Goal: Check status

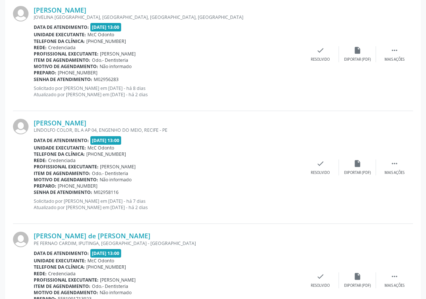
scroll to position [1549, 0]
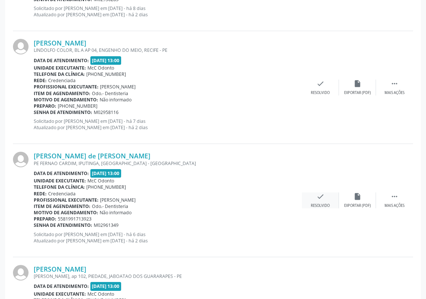
click at [318, 198] on icon "check" at bounding box center [320, 197] width 8 height 8
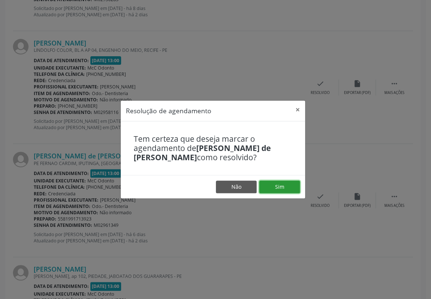
click at [278, 190] on button "Sim" at bounding box center [279, 187] width 41 height 13
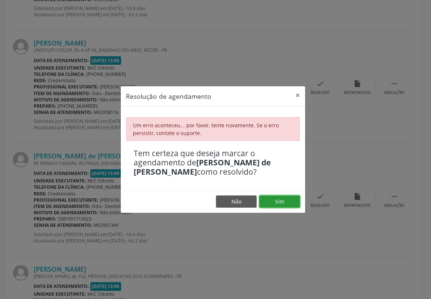
click at [273, 197] on button "Sim" at bounding box center [279, 202] width 41 height 13
click at [296, 93] on button "×" at bounding box center [298, 95] width 15 height 18
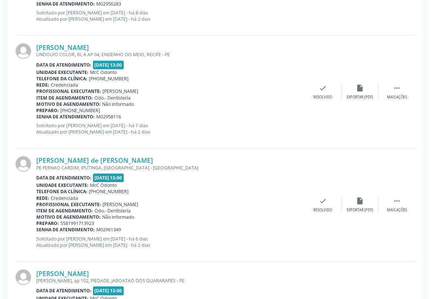
scroll to position [1549, 0]
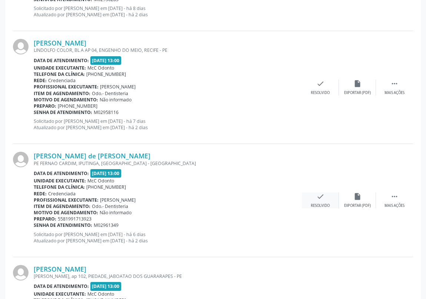
click at [319, 195] on icon "check" at bounding box center [320, 197] width 8 height 8
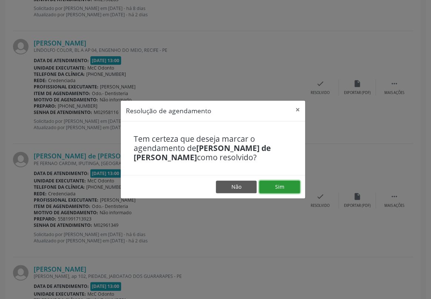
click at [294, 189] on button "Sim" at bounding box center [279, 187] width 41 height 13
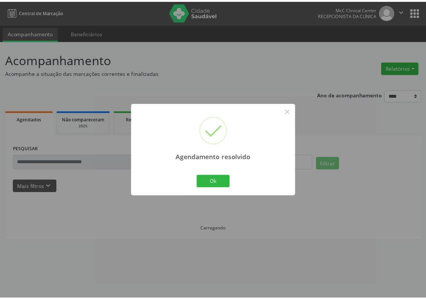
scroll to position [0, 0]
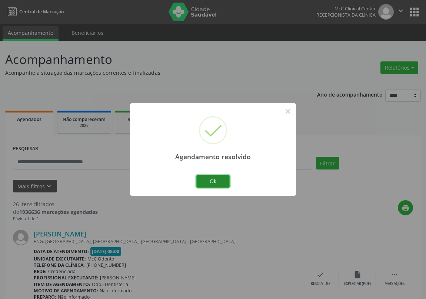
click at [214, 181] on button "Ok" at bounding box center [212, 181] width 33 height 13
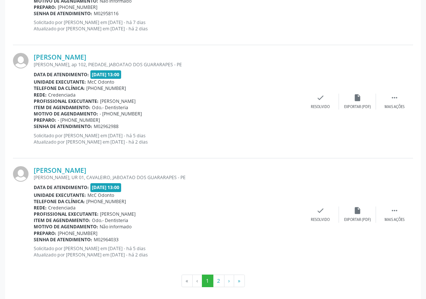
scroll to position [1652, 0]
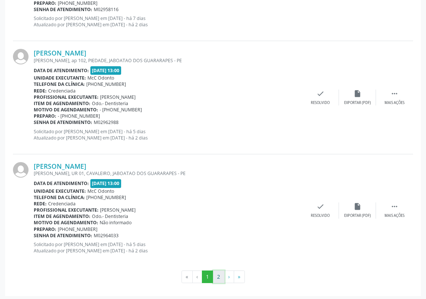
click at [218, 276] on button "2" at bounding box center [218, 277] width 11 height 13
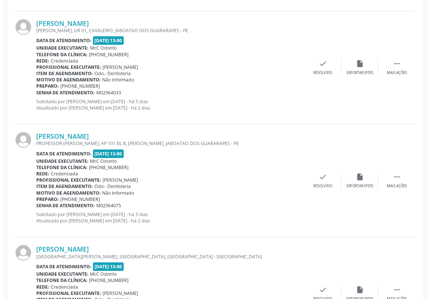
scroll to position [257, 0]
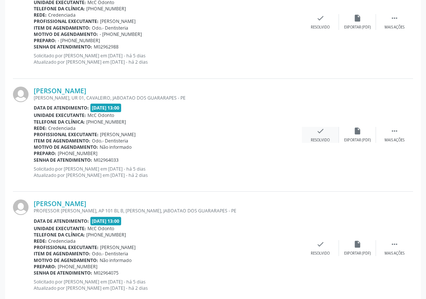
click at [318, 131] on icon "check" at bounding box center [320, 131] width 8 height 8
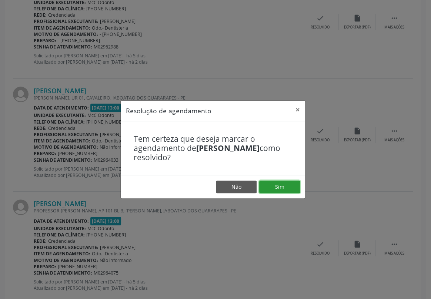
click at [279, 185] on button "Sim" at bounding box center [279, 187] width 41 height 13
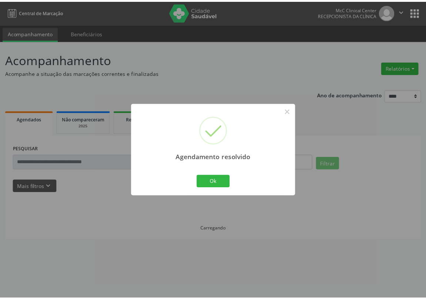
scroll to position [0, 0]
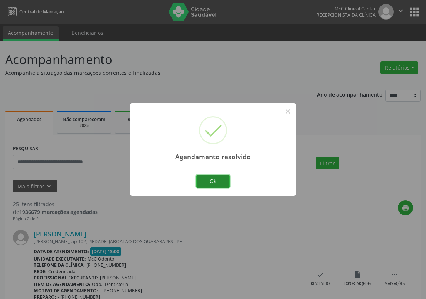
click at [208, 183] on button "Ok" at bounding box center [212, 181] width 33 height 13
